Goal: Task Accomplishment & Management: Use online tool/utility

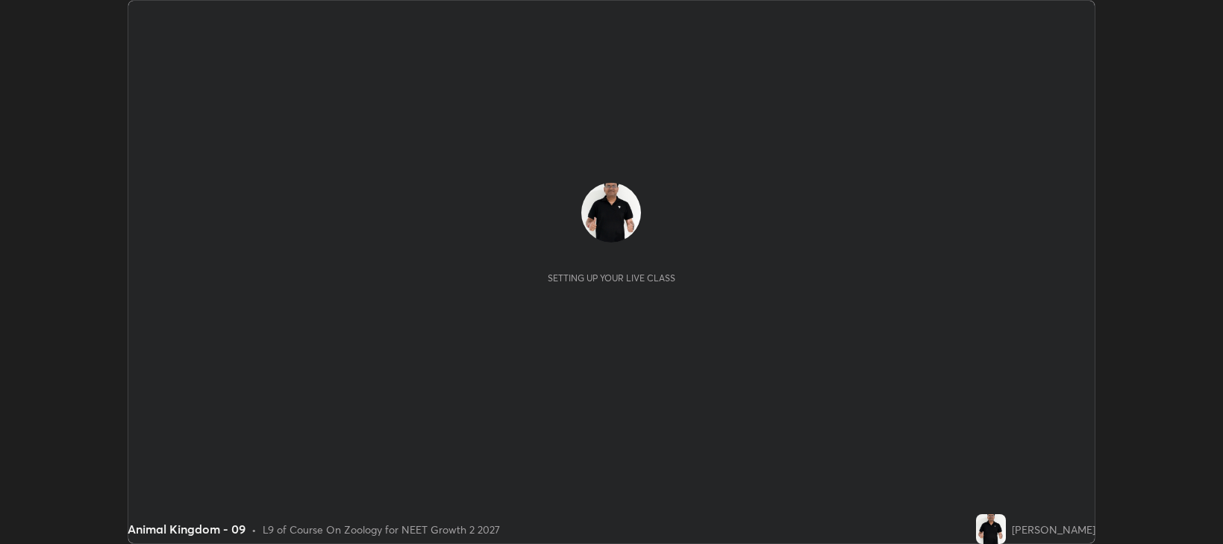
scroll to position [544, 1222]
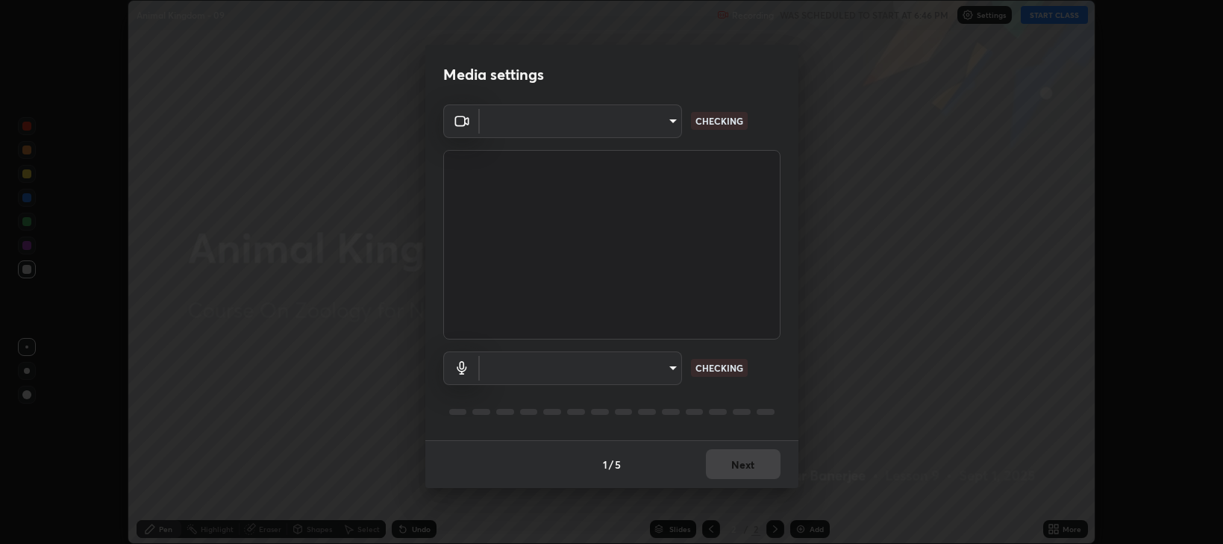
type input "97e3cd23c76f91fb91915eb68de44adfa811e639bdc8ba886a3eb3756a765973"
type input "default"
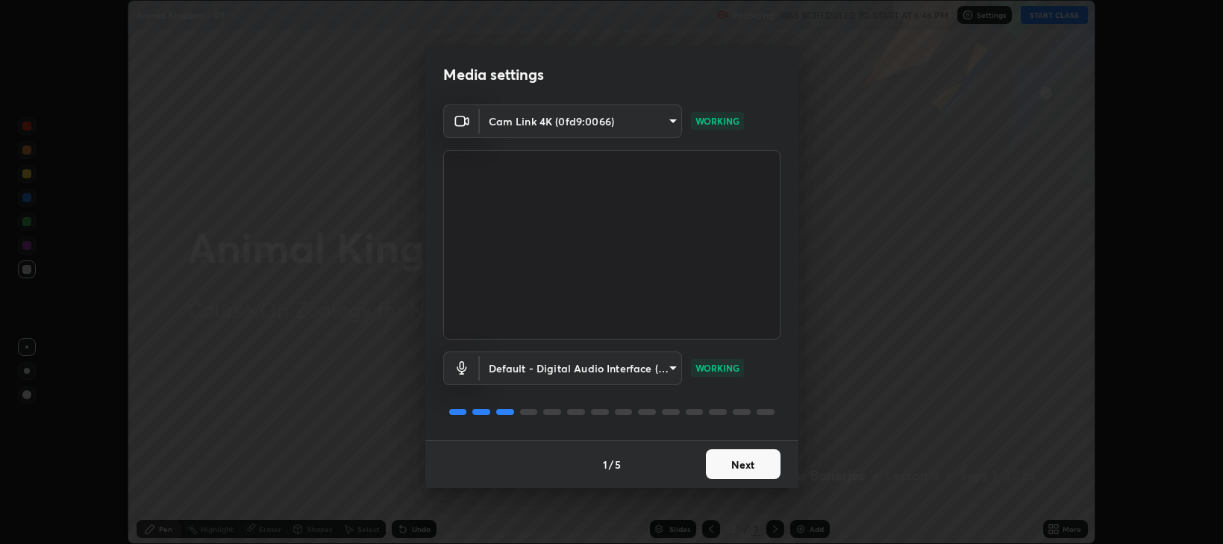
click at [742, 469] on button "Next" at bounding box center [743, 464] width 75 height 30
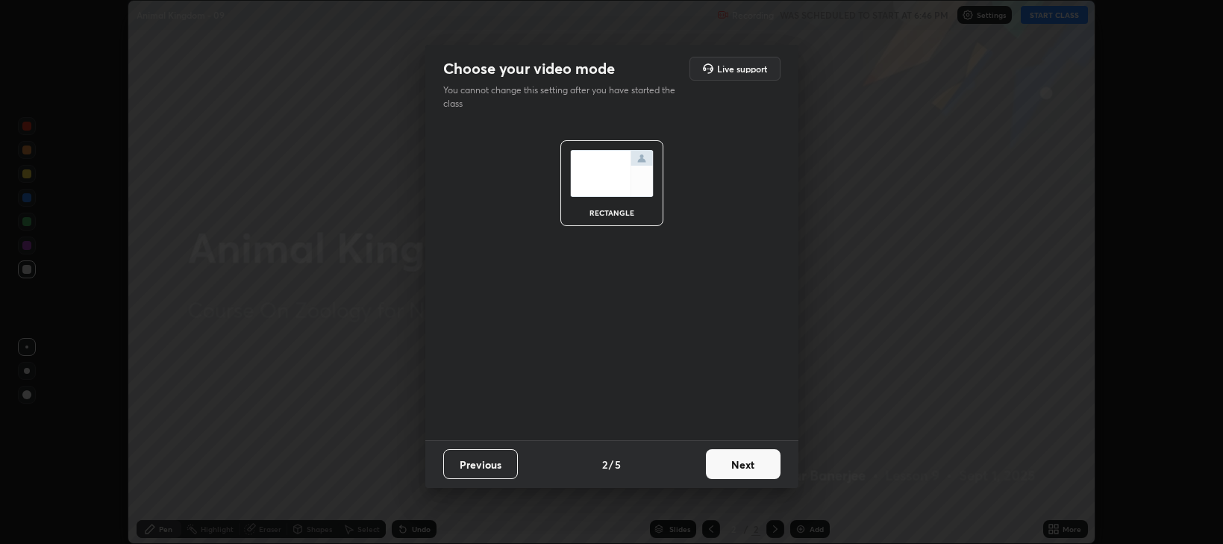
click at [748, 470] on button "Next" at bounding box center [743, 464] width 75 height 30
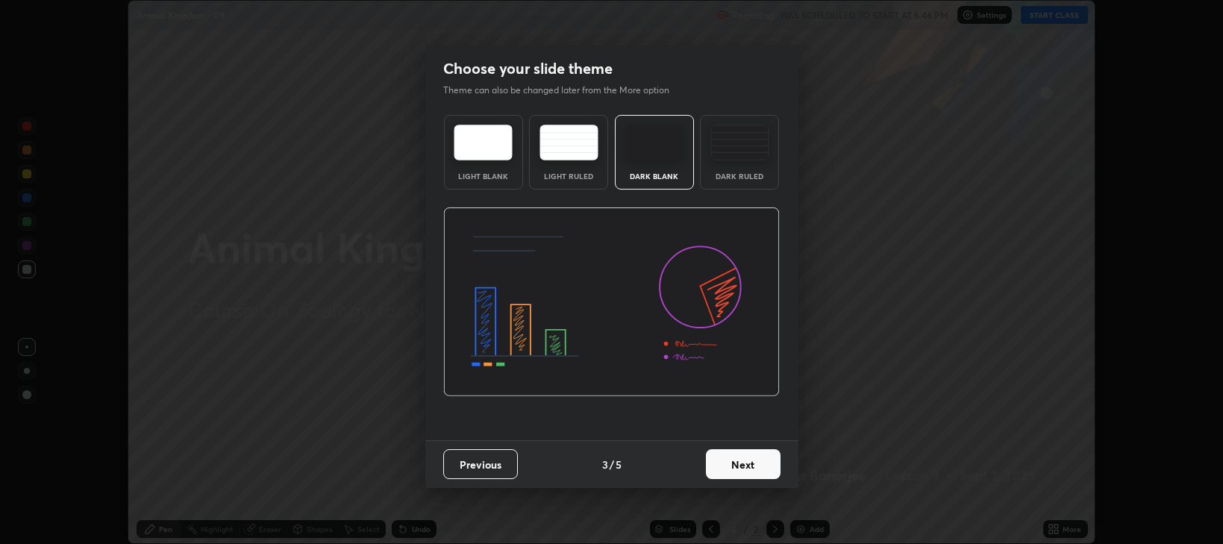
click at [749, 469] on button "Next" at bounding box center [743, 464] width 75 height 30
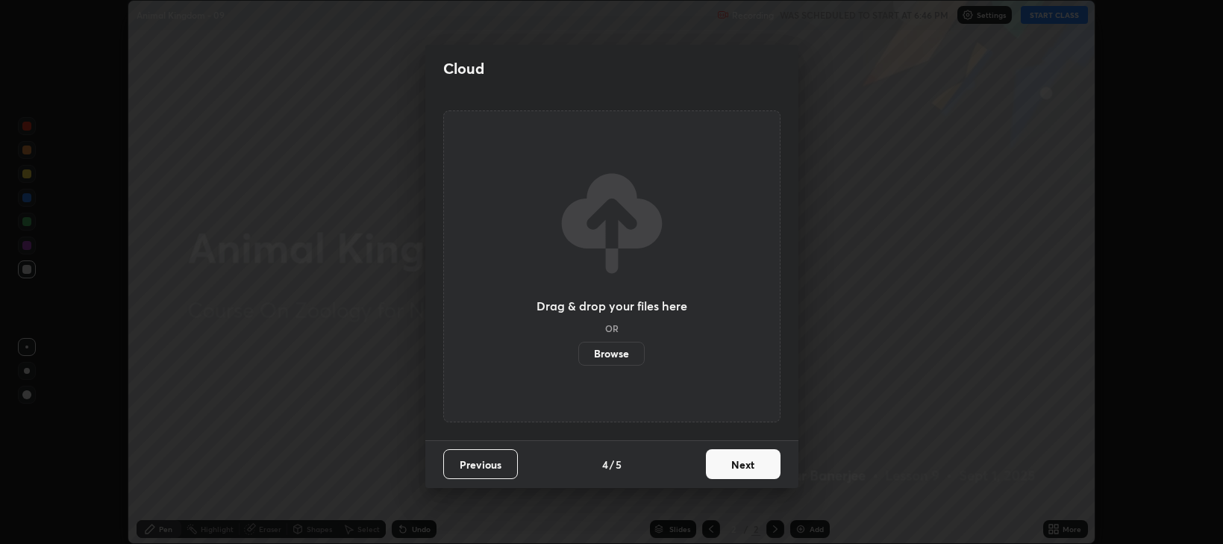
click at [750, 469] on button "Next" at bounding box center [743, 464] width 75 height 30
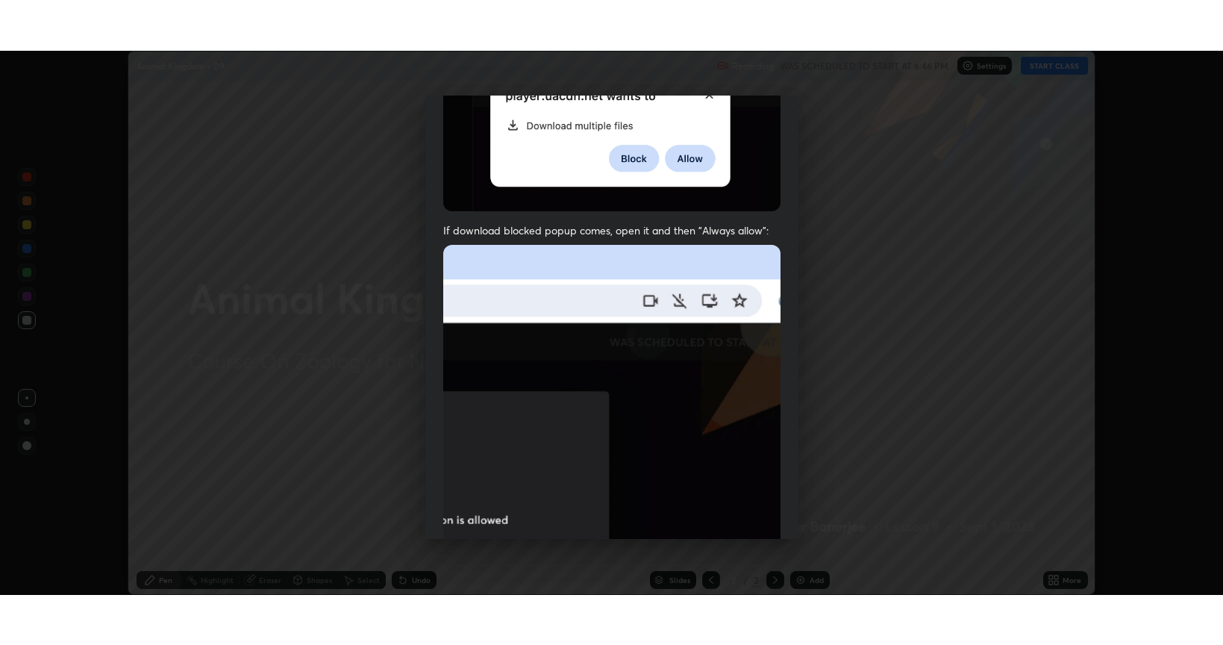
scroll to position [302, 0]
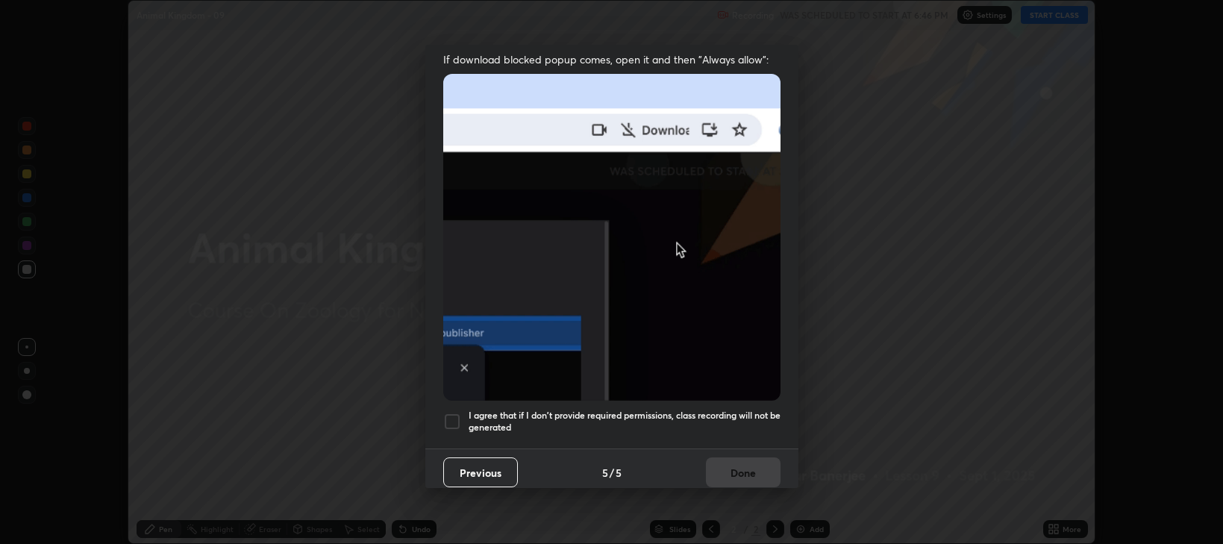
click at [454, 413] on div at bounding box center [452, 422] width 18 height 18
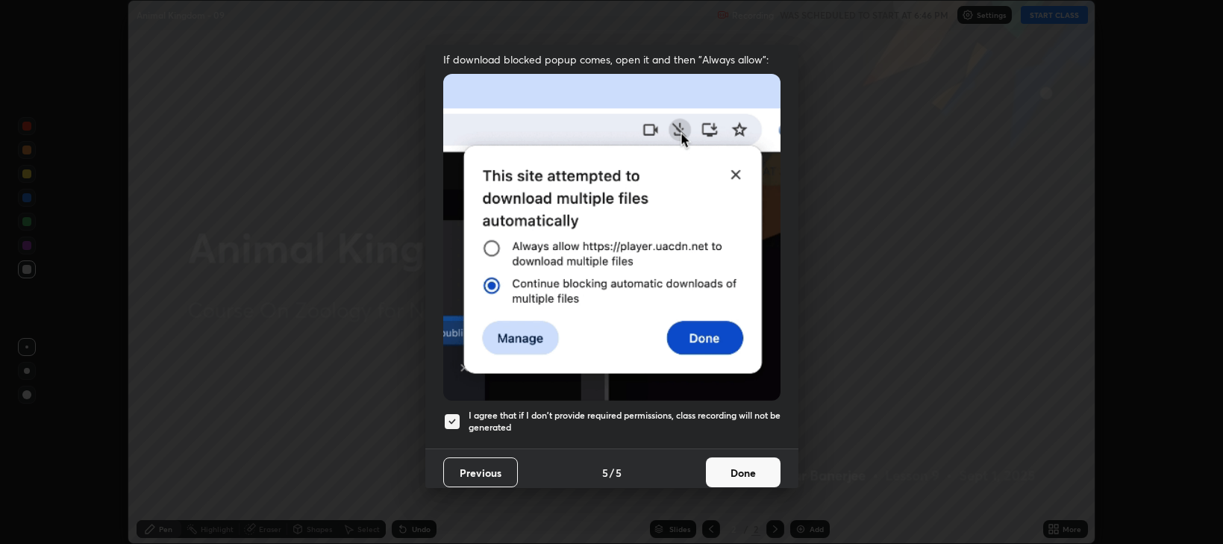
click at [737, 461] on button "Done" at bounding box center [743, 472] width 75 height 30
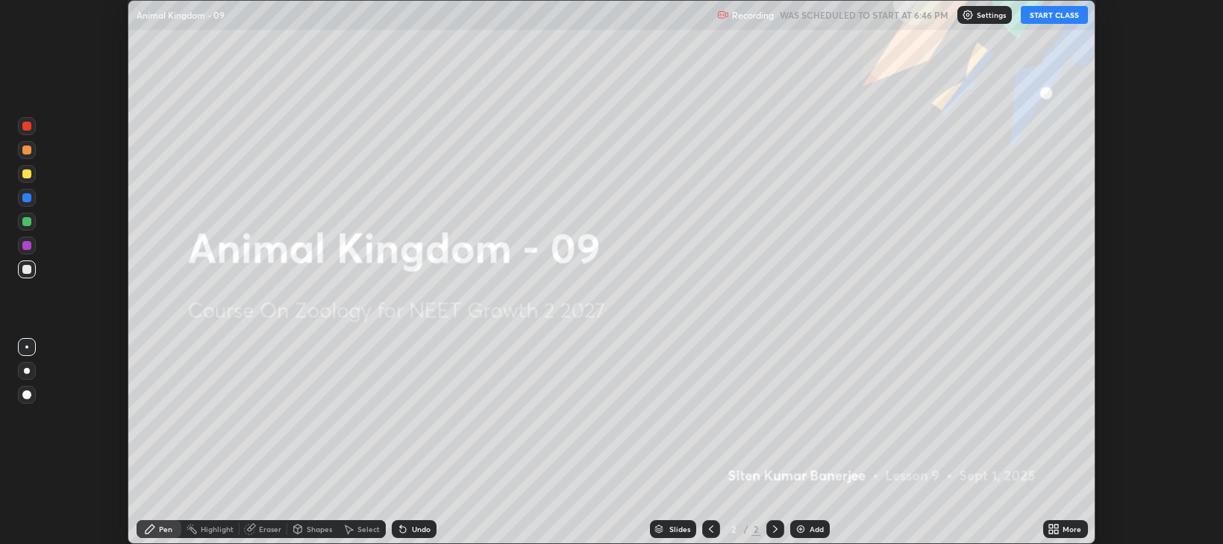
click at [1067, 13] on button "START CLASS" at bounding box center [1054, 15] width 67 height 18
click at [1055, 531] on icon at bounding box center [1057, 532] width 4 height 4
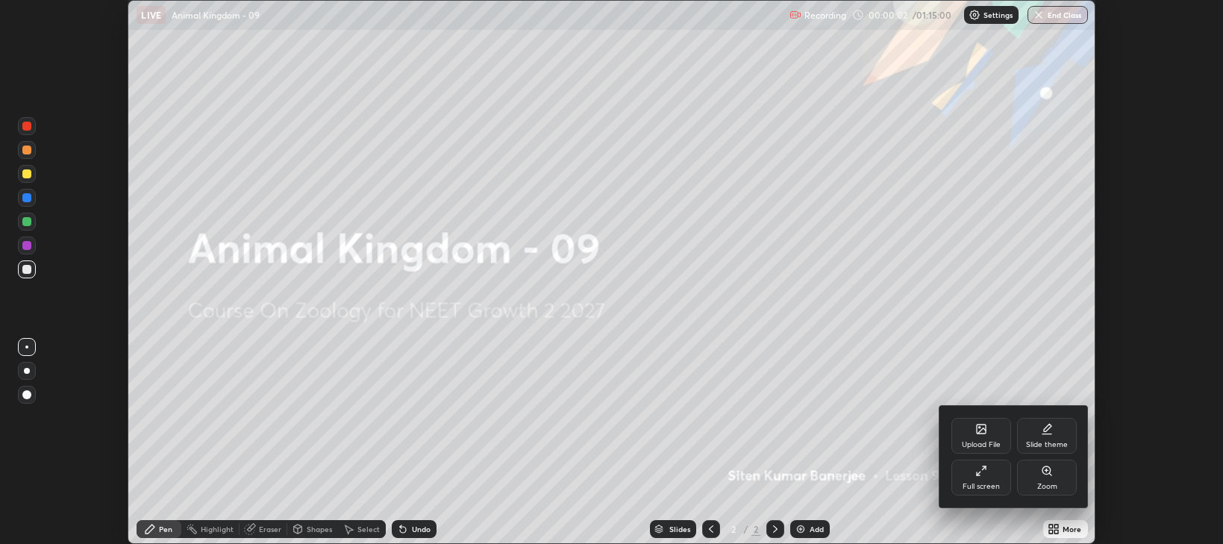
click at [978, 485] on div "Full screen" at bounding box center [981, 486] width 37 height 7
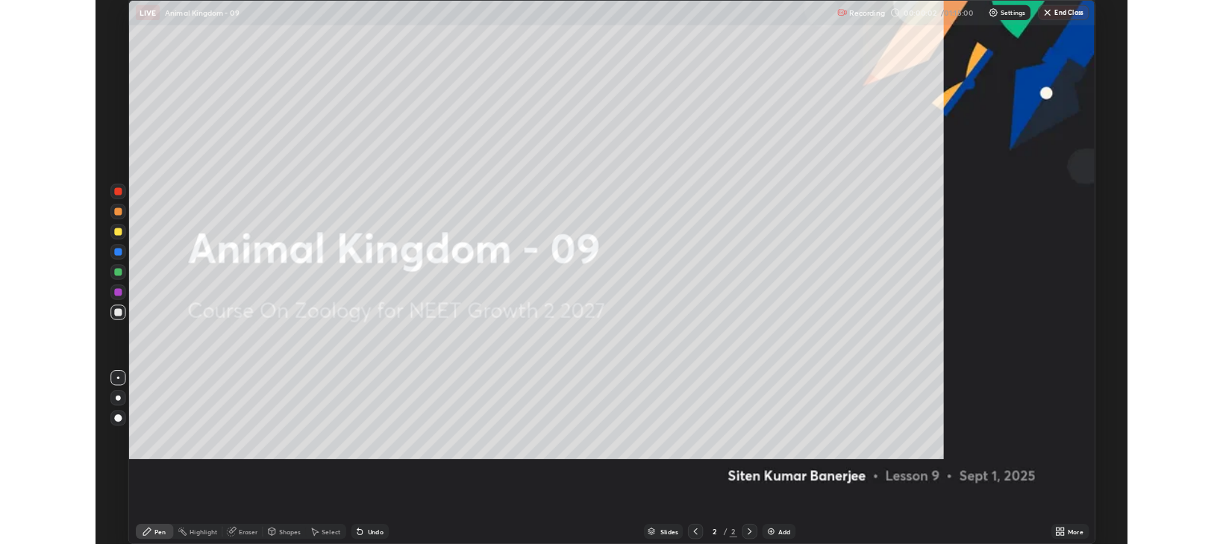
scroll to position [645, 1223]
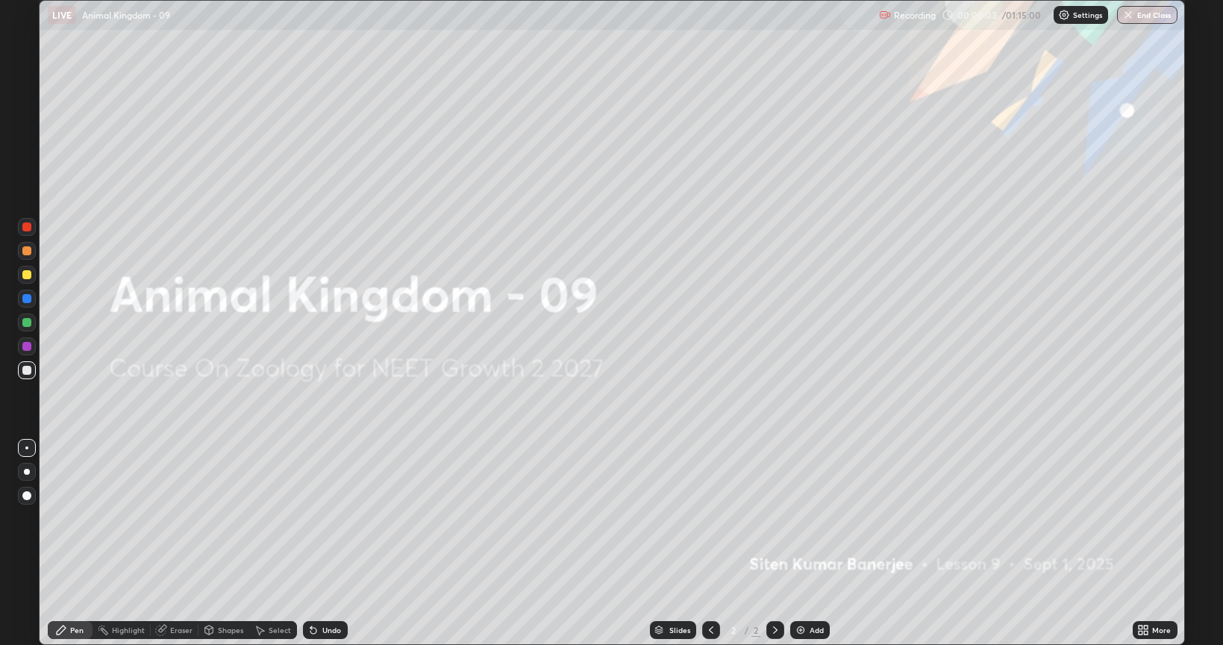
click at [807, 543] on div "Add" at bounding box center [810, 630] width 40 height 18
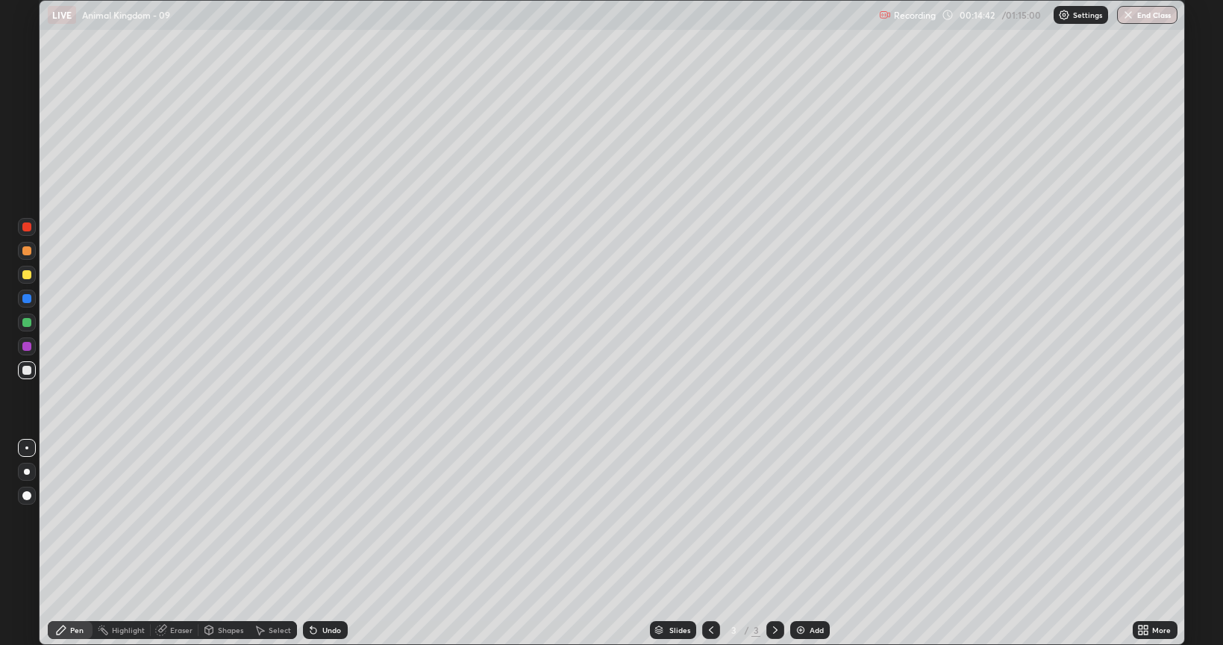
click at [307, 543] on div "Undo" at bounding box center [325, 630] width 45 height 18
click at [806, 543] on div "Add" at bounding box center [810, 630] width 40 height 18
click at [29, 272] on div at bounding box center [26, 274] width 9 height 9
click at [26, 373] on div at bounding box center [26, 370] width 9 height 9
click at [30, 277] on div at bounding box center [26, 274] width 9 height 9
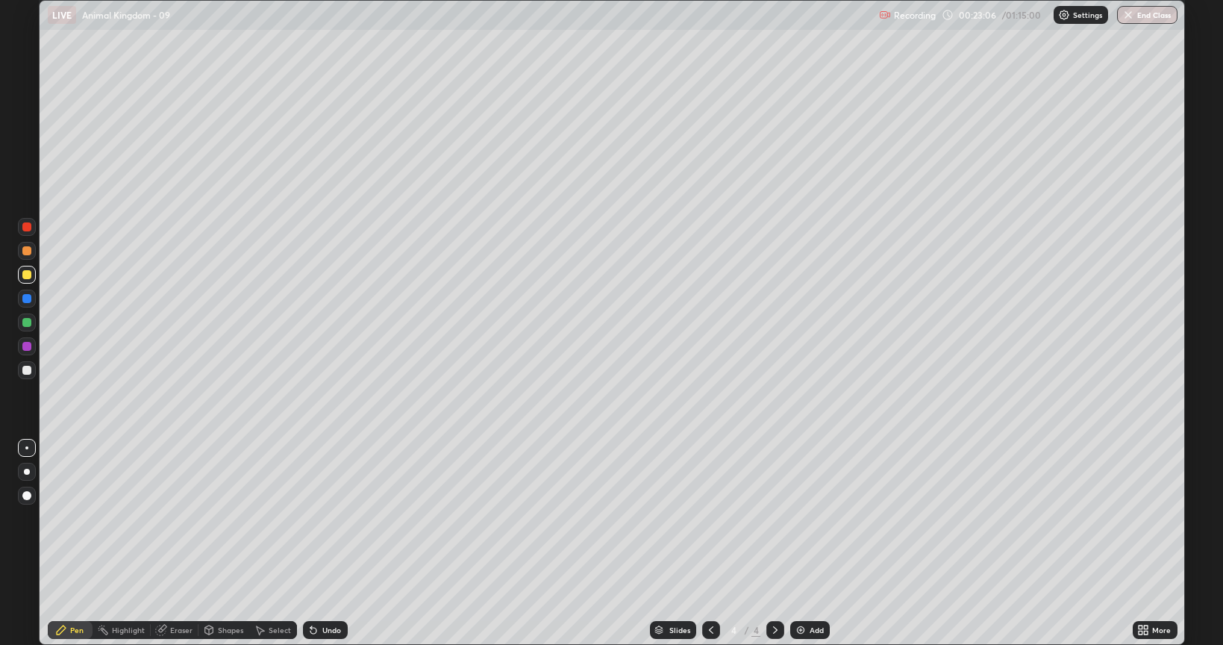
click at [28, 369] on div at bounding box center [26, 370] width 9 height 9
click at [821, 543] on div "Add" at bounding box center [810, 630] width 40 height 18
click at [178, 543] on div "Eraser" at bounding box center [181, 629] width 22 height 7
click at [78, 543] on div "Pen" at bounding box center [70, 630] width 45 height 18
click at [31, 371] on div at bounding box center [27, 370] width 18 height 18
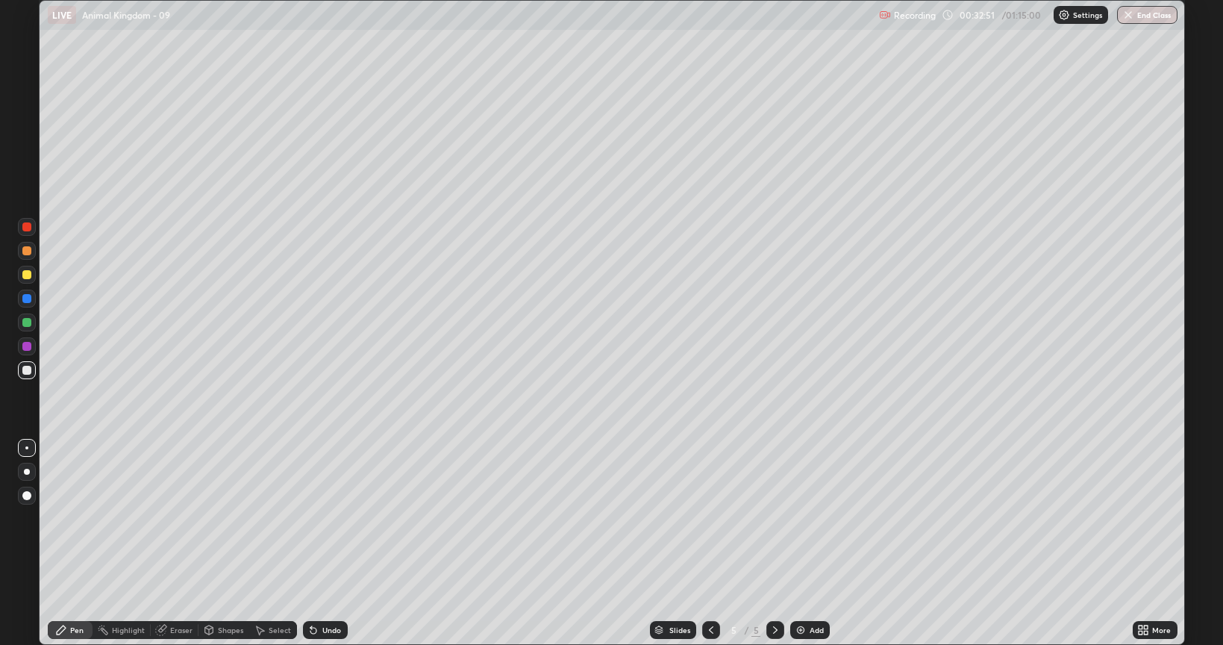
click at [1150, 543] on div "More" at bounding box center [1155, 630] width 45 height 18
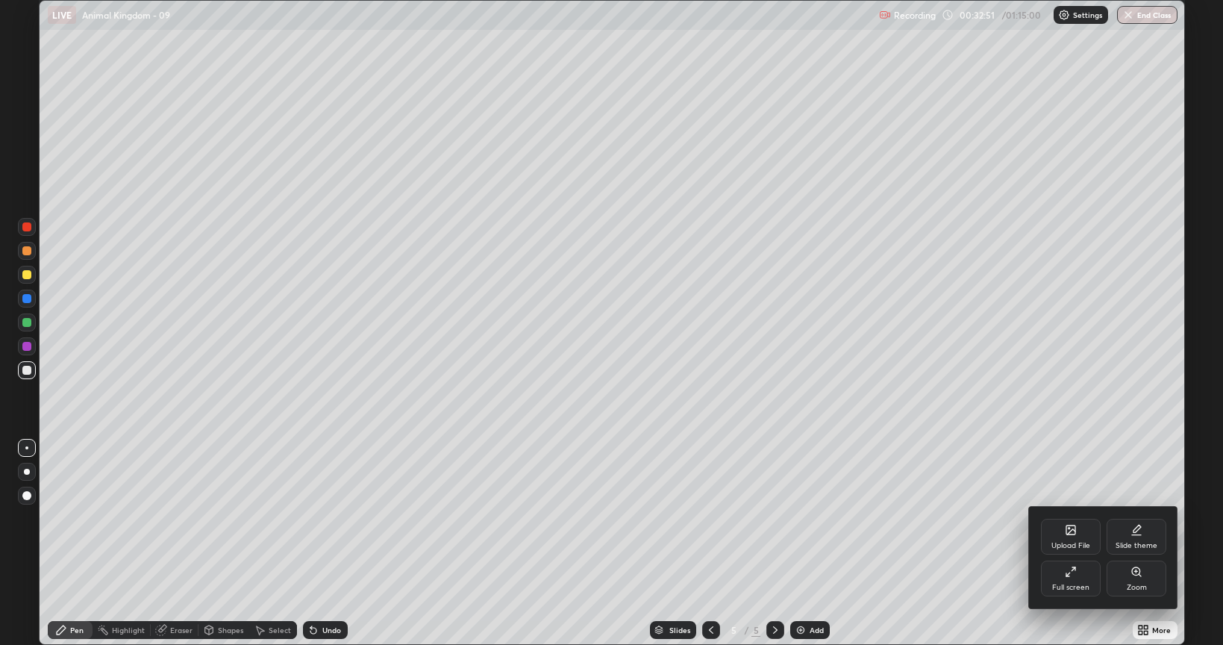
click at [1075, 543] on icon at bounding box center [1071, 572] width 12 height 12
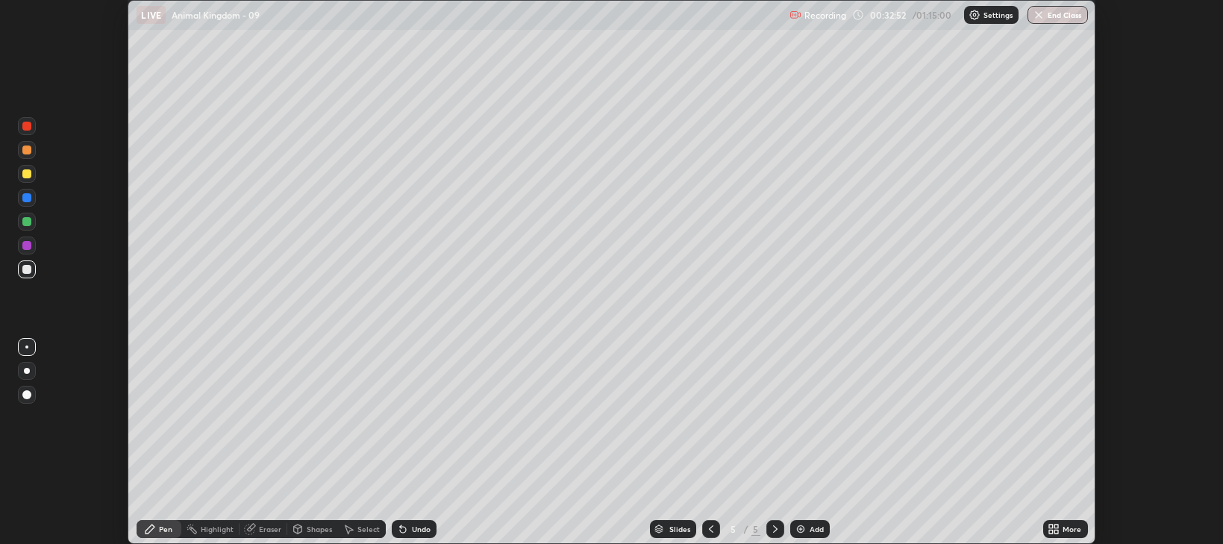
scroll to position [74075, 73396]
click at [812, 531] on div "Add" at bounding box center [817, 528] width 14 height 7
click at [1101, 245] on div "Setting up your live class" at bounding box center [611, 272] width 1223 height 544
click at [1104, 424] on div "Setting up your live class" at bounding box center [611, 272] width 1223 height 544
click at [1095, 443] on div "Setting up your live class" at bounding box center [611, 272] width 967 height 544
